Goal: Information Seeking & Learning: Learn about a topic

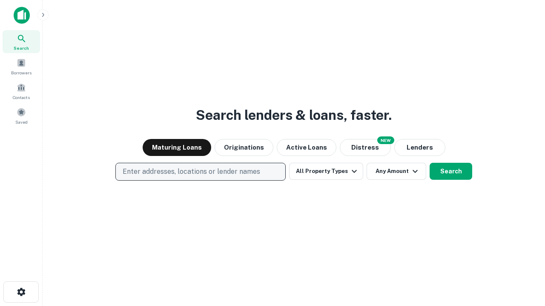
click at [200, 172] on p "Enter addresses, locations or lender names" at bounding box center [191, 172] width 137 height 10
type input "**********"
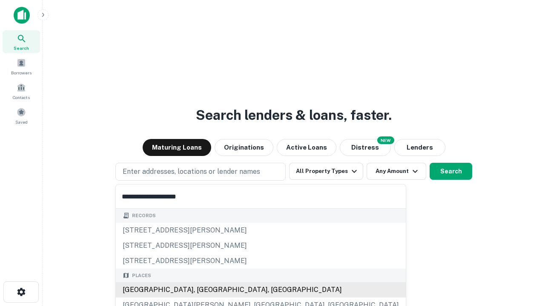
click at [203, 290] on div "[GEOGRAPHIC_DATA], [GEOGRAPHIC_DATA], [GEOGRAPHIC_DATA]" at bounding box center [261, 289] width 290 height 15
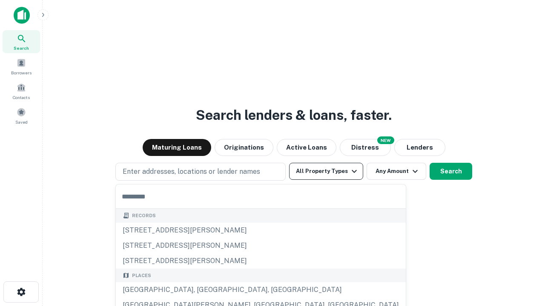
click at [326, 171] on button "All Property Types" at bounding box center [326, 171] width 74 height 17
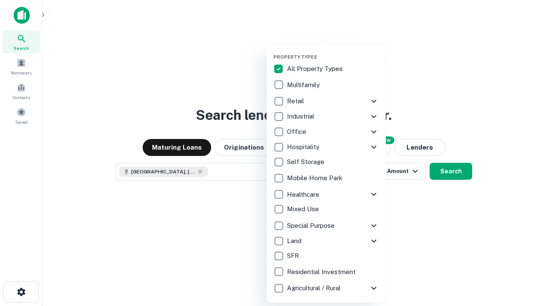
click at [333, 51] on button "button" at bounding box center [332, 51] width 119 height 0
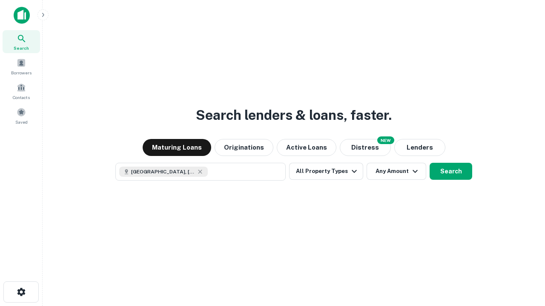
scroll to position [14, 0]
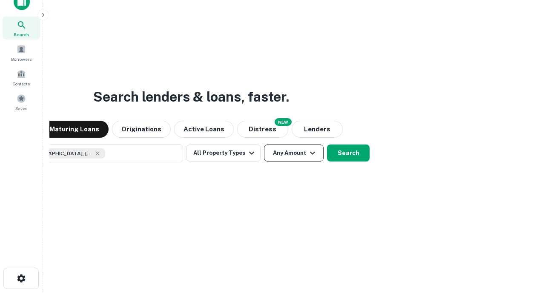
click at [264, 145] on button "Any Amount" at bounding box center [294, 153] width 60 height 17
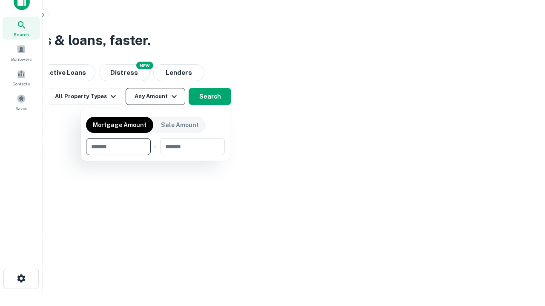
type input "*******"
click at [155, 155] on button "button" at bounding box center [155, 155] width 139 height 0
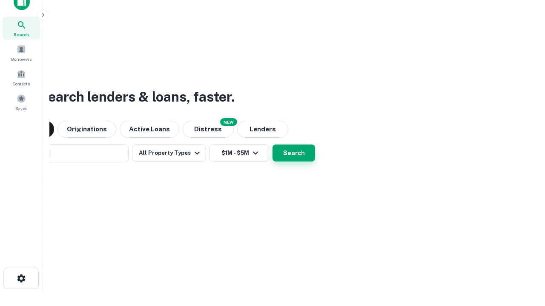
click at [272, 145] on button "Search" at bounding box center [293, 153] width 43 height 17
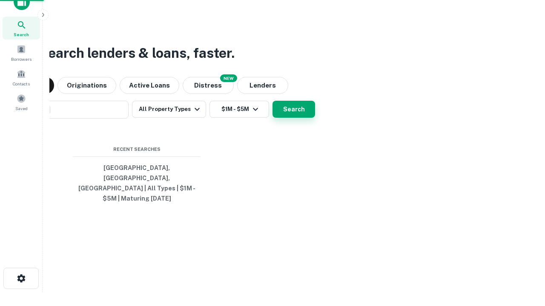
scroll to position [28, 241]
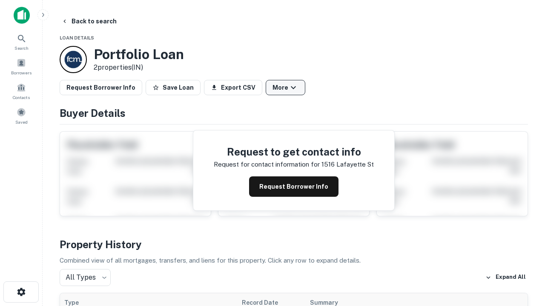
click at [285, 88] on button "More" at bounding box center [285, 87] width 40 height 15
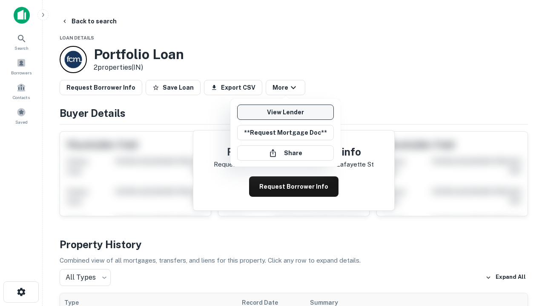
click at [285, 112] on link "View Lender" at bounding box center [285, 112] width 97 height 15
